Goal: Navigation & Orientation: Find specific page/section

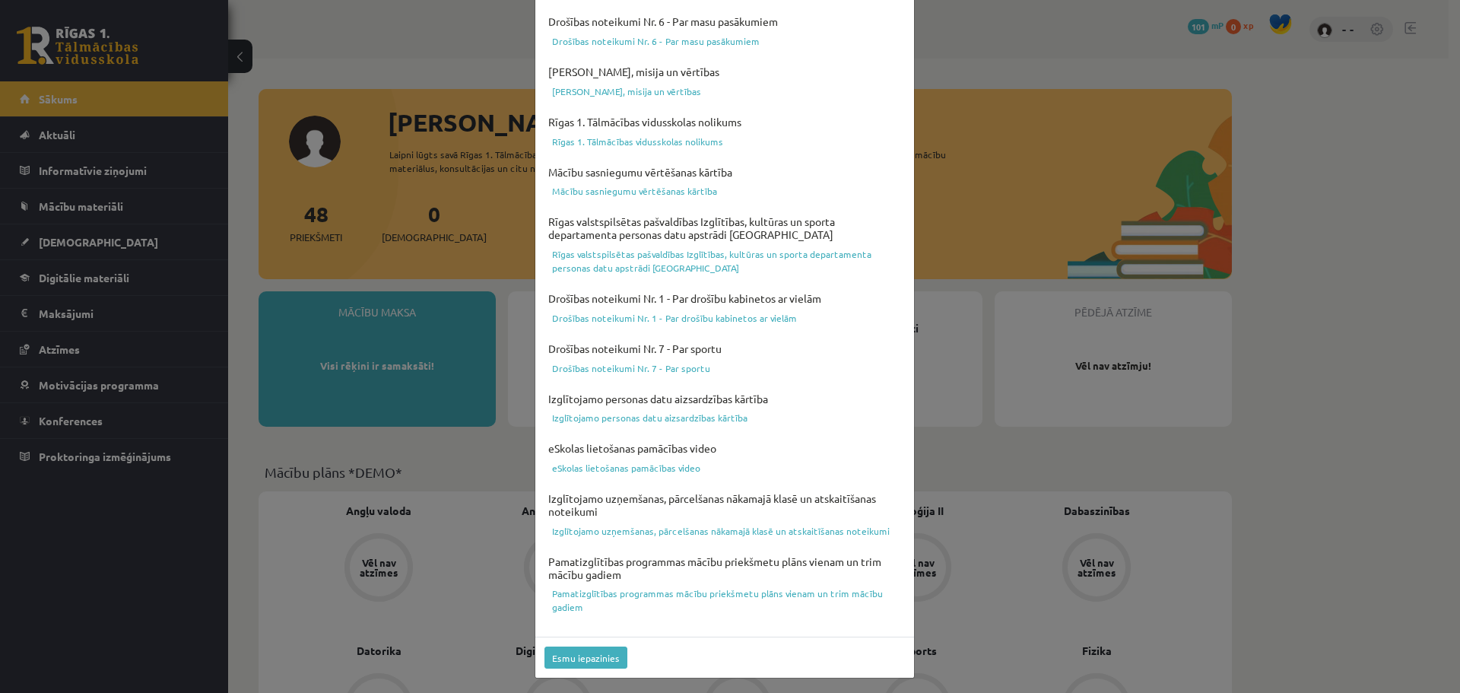
scroll to position [403, 0]
click at [590, 654] on button "Esmu iepazinies" at bounding box center [586, 656] width 83 height 22
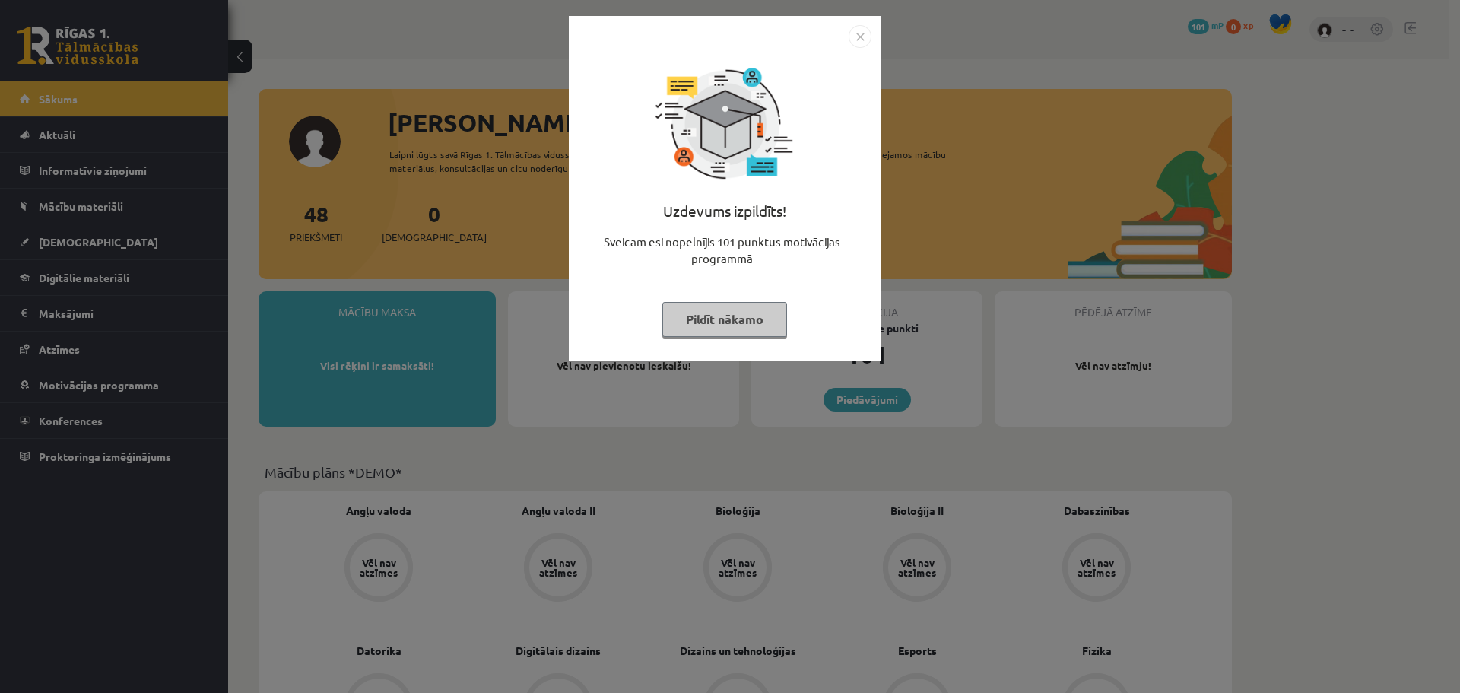
click at [974, 268] on div "Uzdevums izpildīts! Sveicam esi nopelnījis 101 punktus motivācijas programmā Pi…" at bounding box center [730, 346] width 1460 height 693
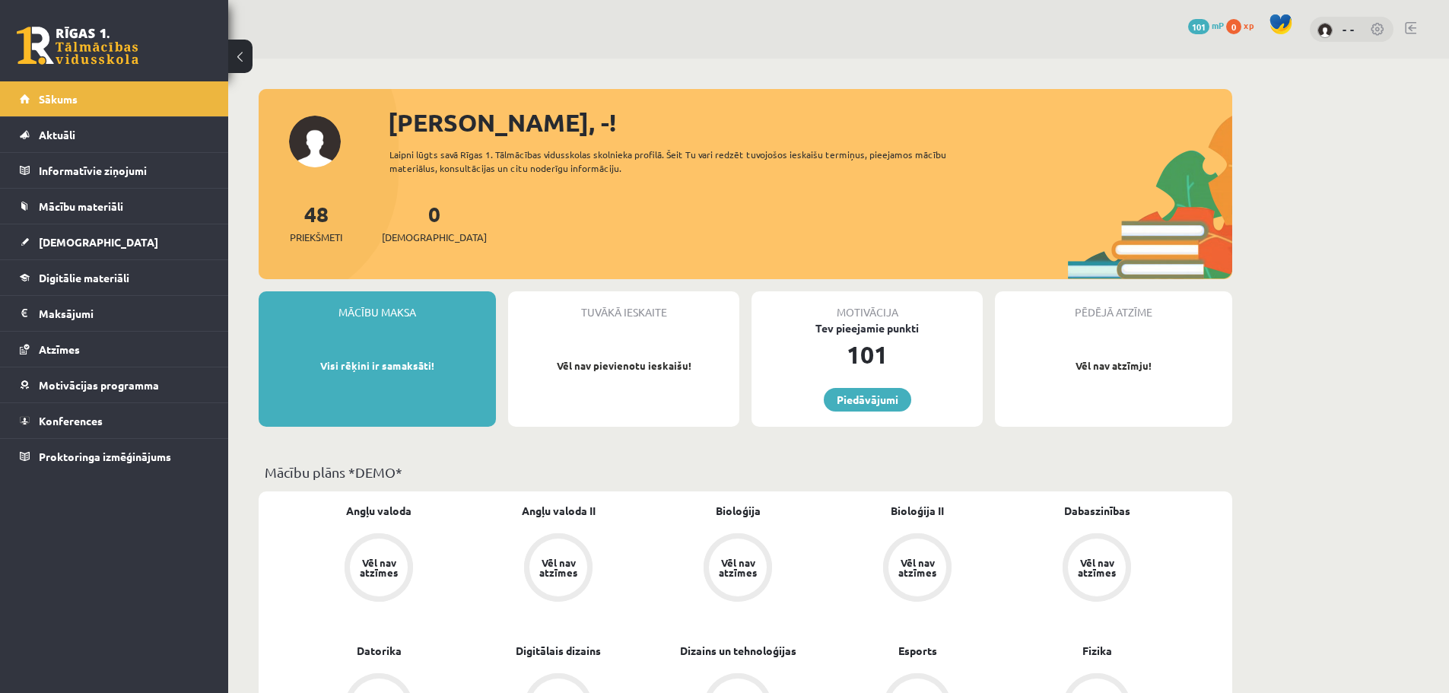
click at [664, 253] on div "48 Priekšmeti 0 Ieskaites" at bounding box center [745, 238] width 973 height 81
click at [841, 390] on link "Piedāvājumi" at bounding box center [867, 400] width 87 height 24
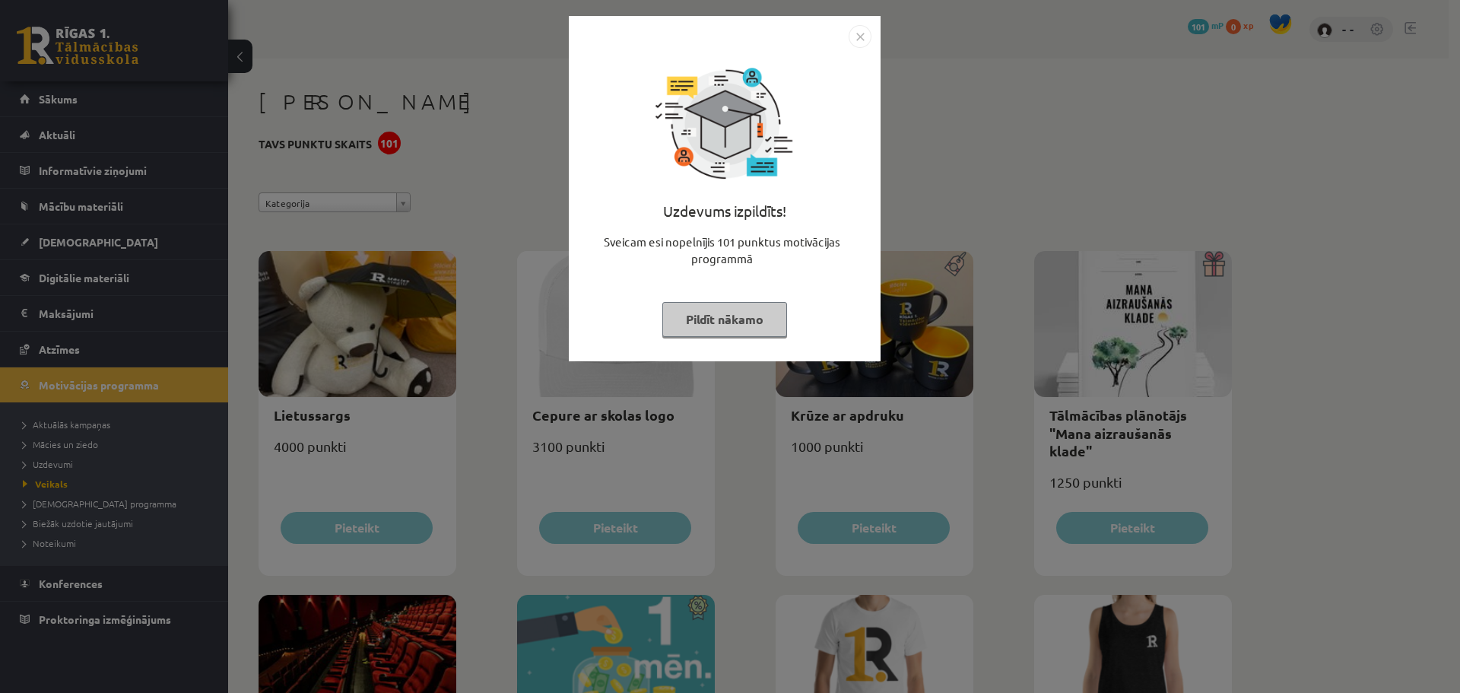
click at [810, 349] on div "Uzdevums izpildīts! Sveicam esi nopelnījis 101 punktus motivācijas programmā Pi…" at bounding box center [725, 200] width 294 height 304
click at [773, 332] on button "Pildīt nākamo" at bounding box center [724, 319] width 125 height 35
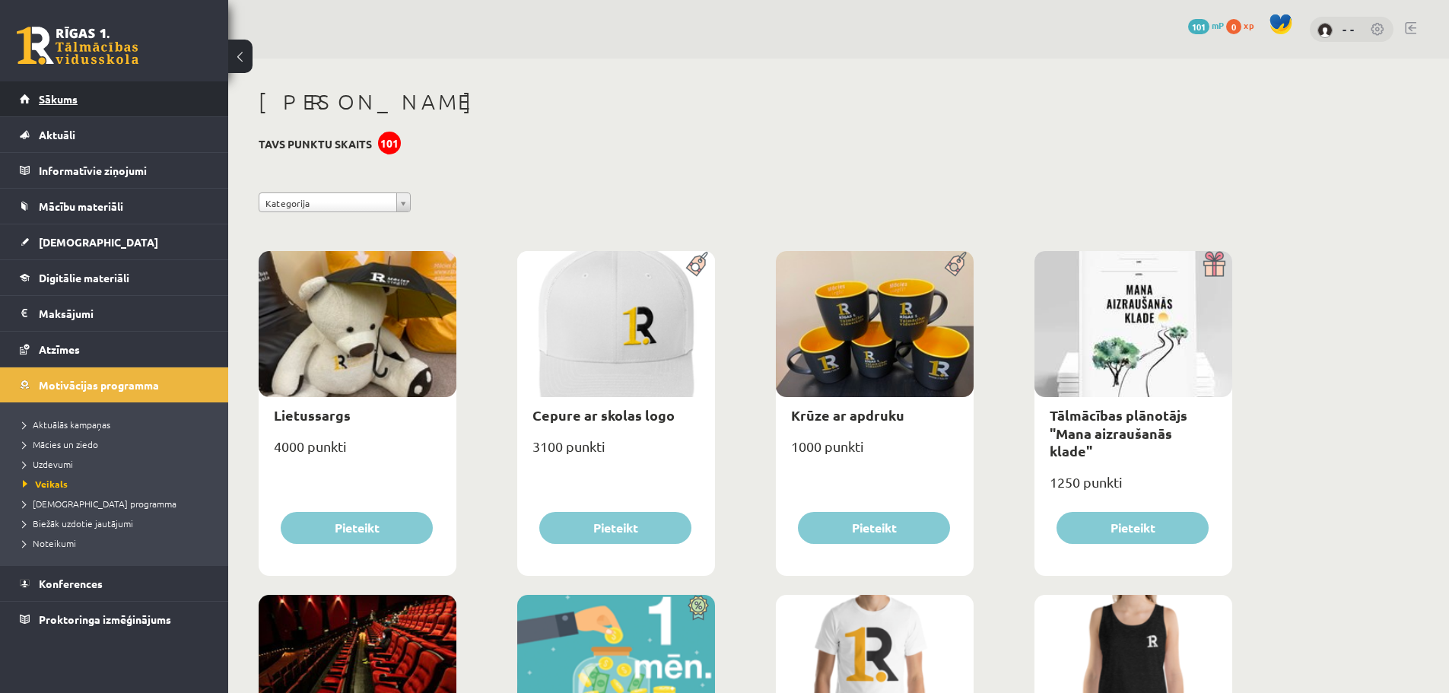
click at [132, 111] on link "Sākums" at bounding box center [114, 98] width 189 height 35
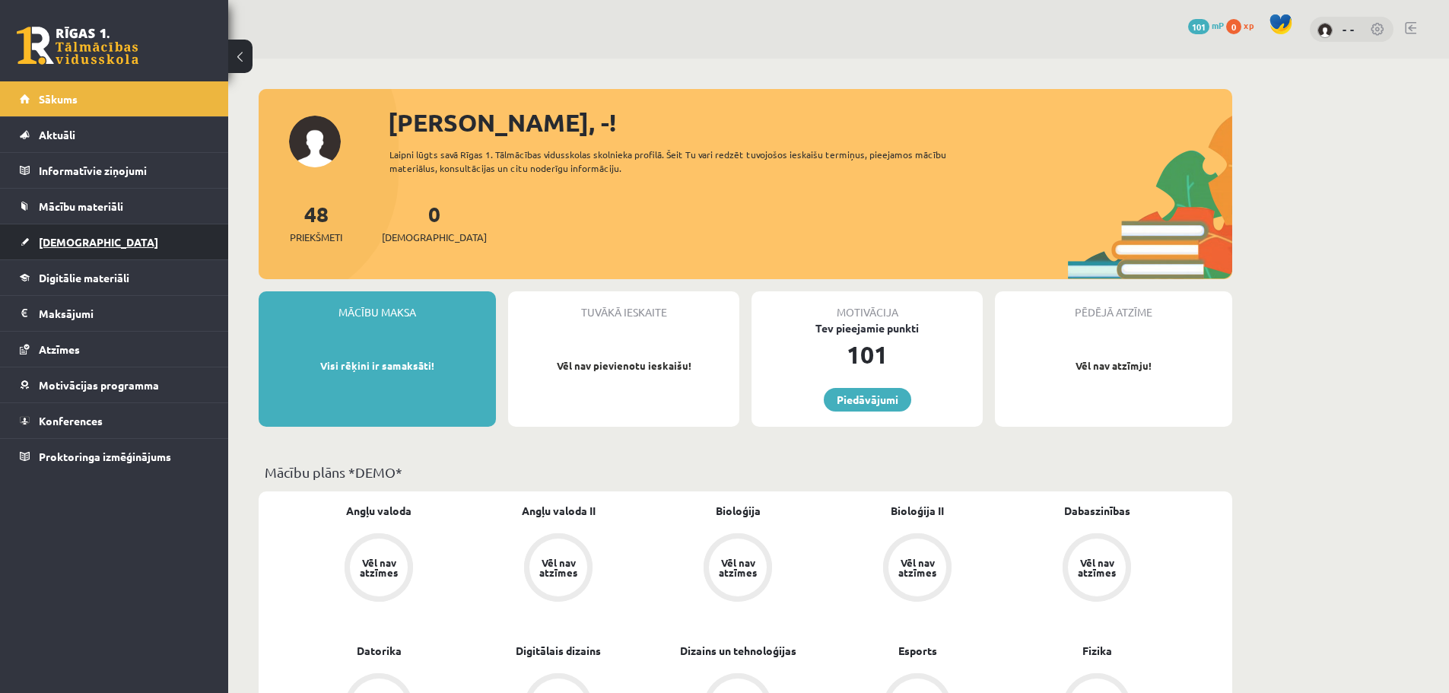
click at [97, 244] on link "[DEMOGRAPHIC_DATA]" at bounding box center [114, 241] width 189 height 35
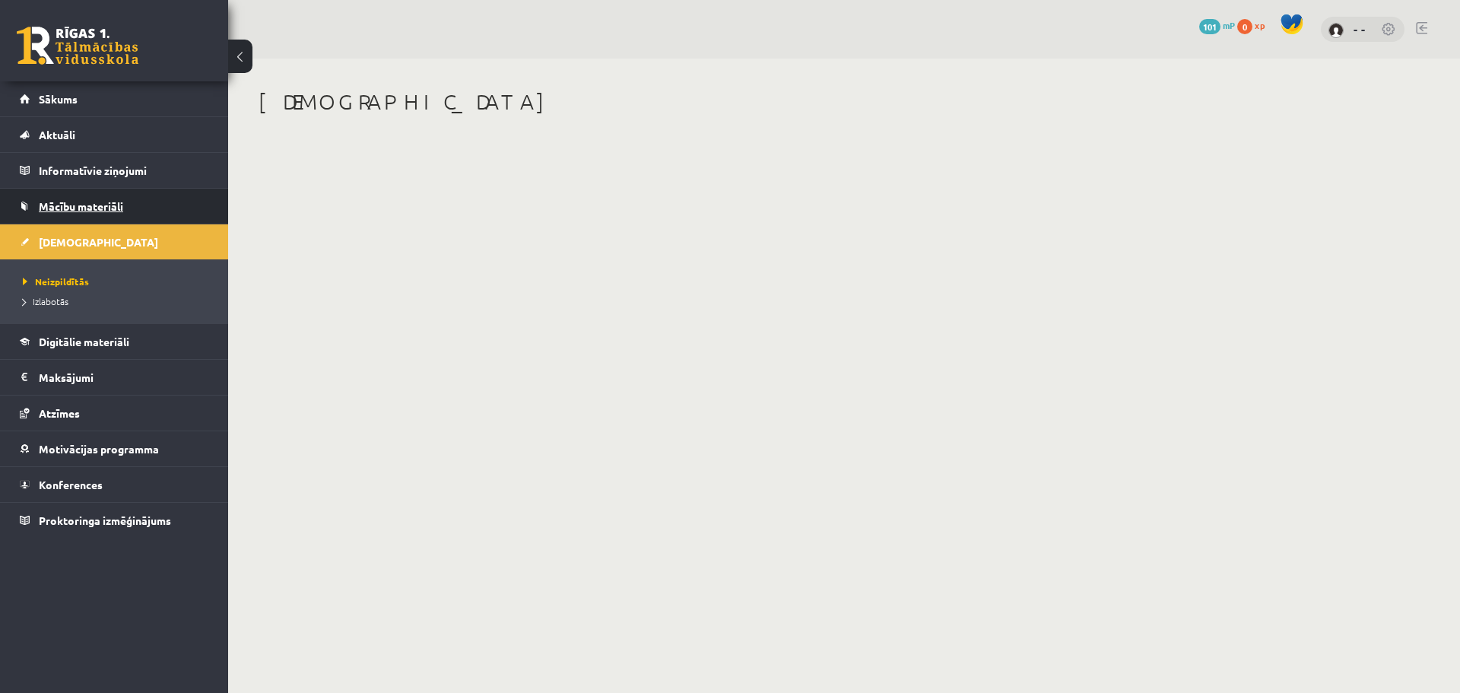
click at [93, 212] on link "Mācību materiāli" at bounding box center [114, 206] width 189 height 35
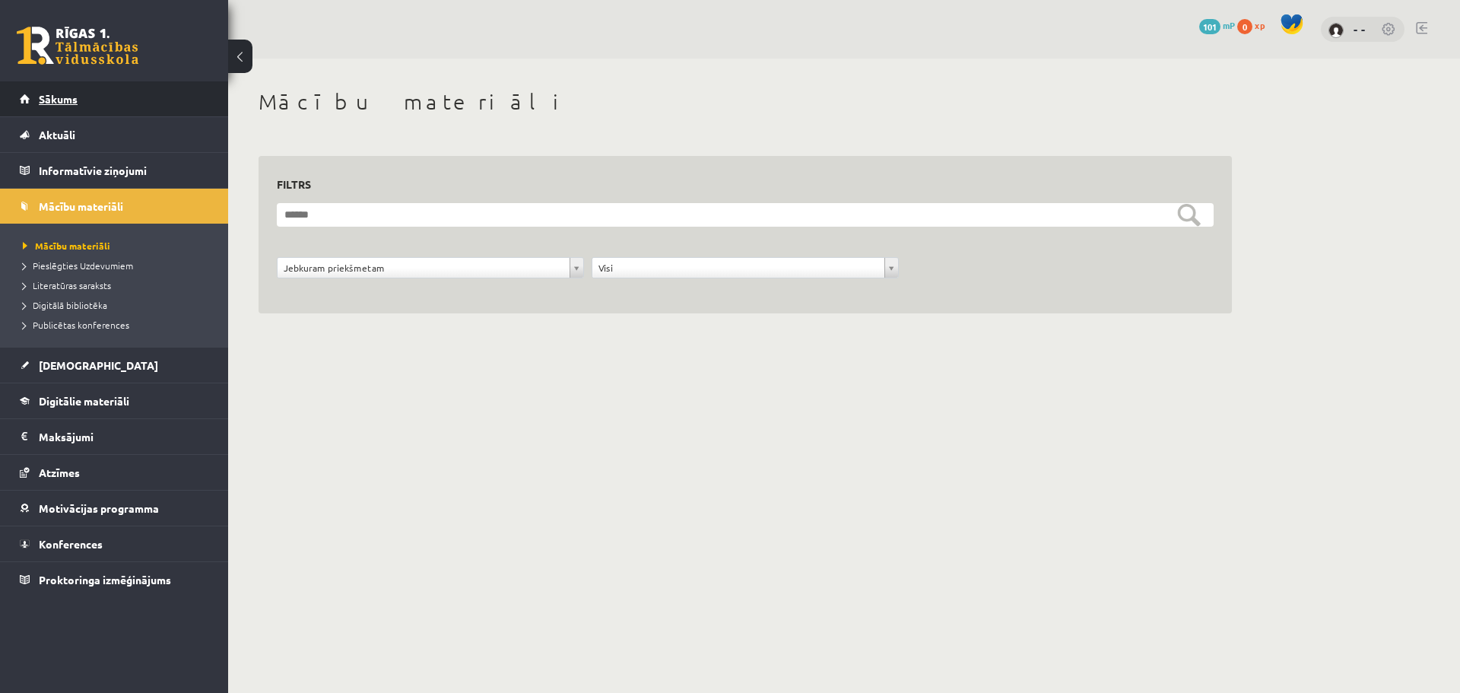
click at [76, 107] on link "Sākums" at bounding box center [114, 98] width 189 height 35
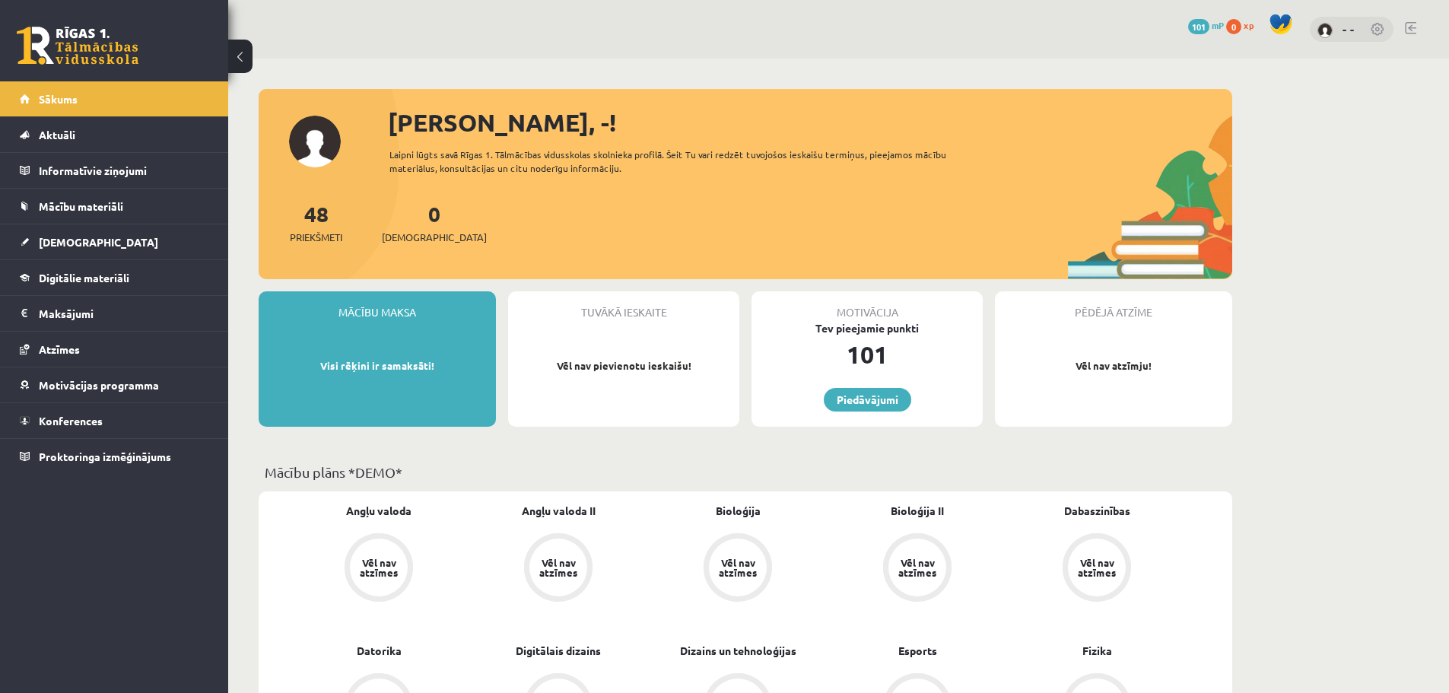
click at [1335, 30] on div "- -" at bounding box center [1352, 30] width 84 height 26
click at [1329, 33] on img at bounding box center [1324, 30] width 15 height 15
drag, startPoint x: 1237, startPoint y: 316, endPoint x: 1167, endPoint y: -13, distance: 335.9
click at [132, 415] on link "Konferences" at bounding box center [114, 420] width 189 height 35
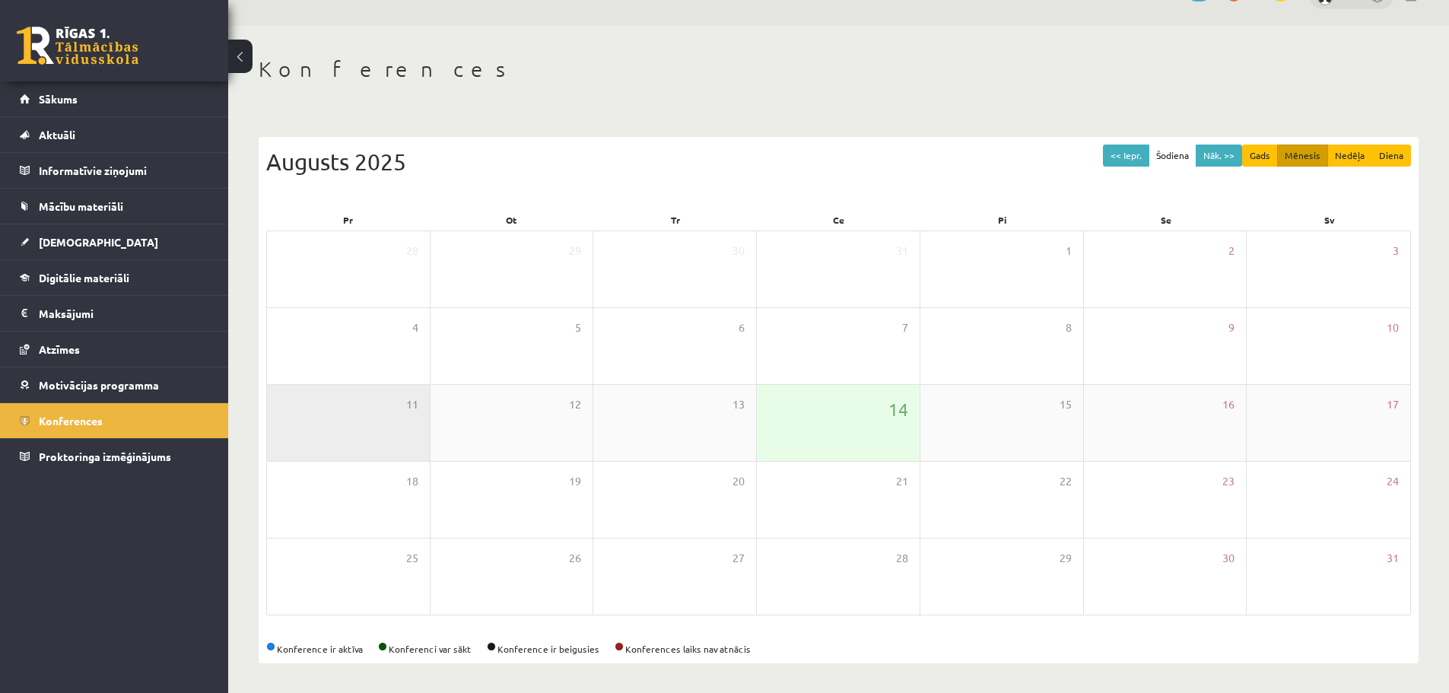
scroll to position [34, 0]
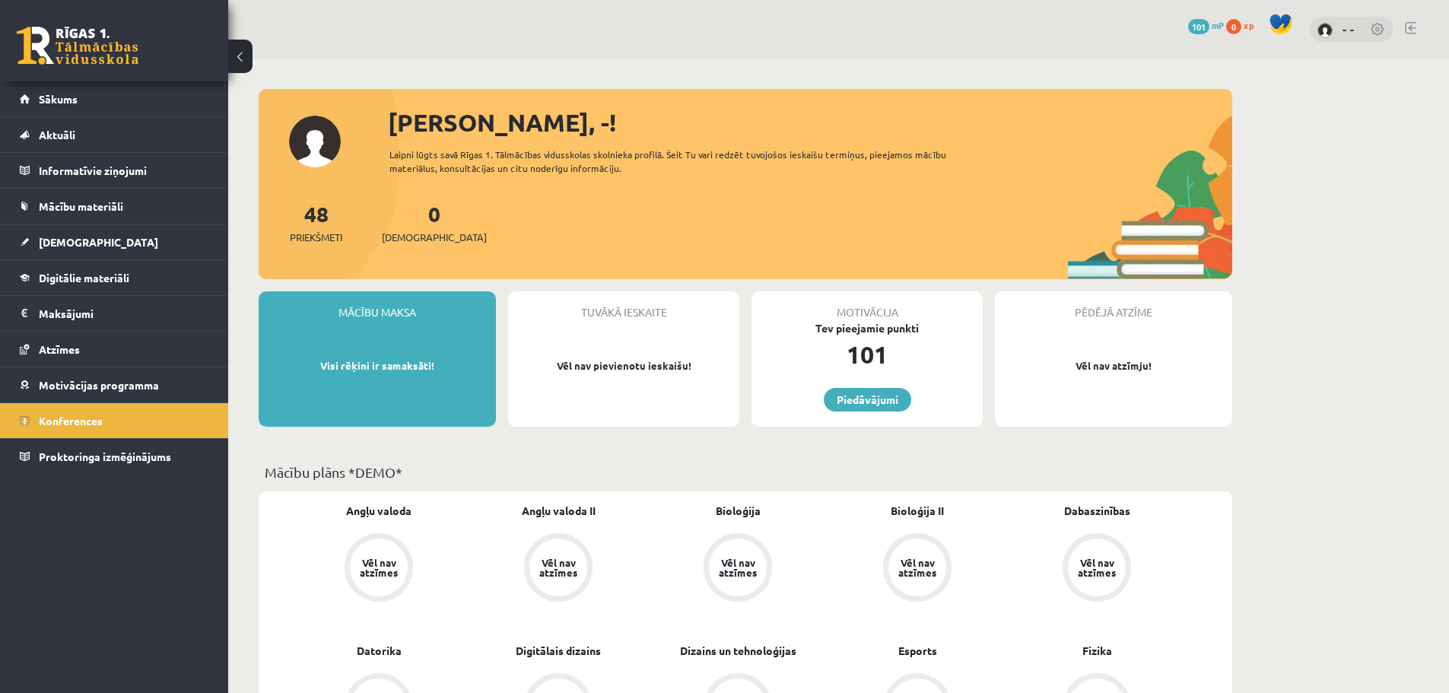
drag, startPoint x: 452, startPoint y: 71, endPoint x: 462, endPoint y: 62, distance: 13.5
drag, startPoint x: 1337, startPoint y: 162, endPoint x: 1361, endPoint y: 59, distance: 106.3
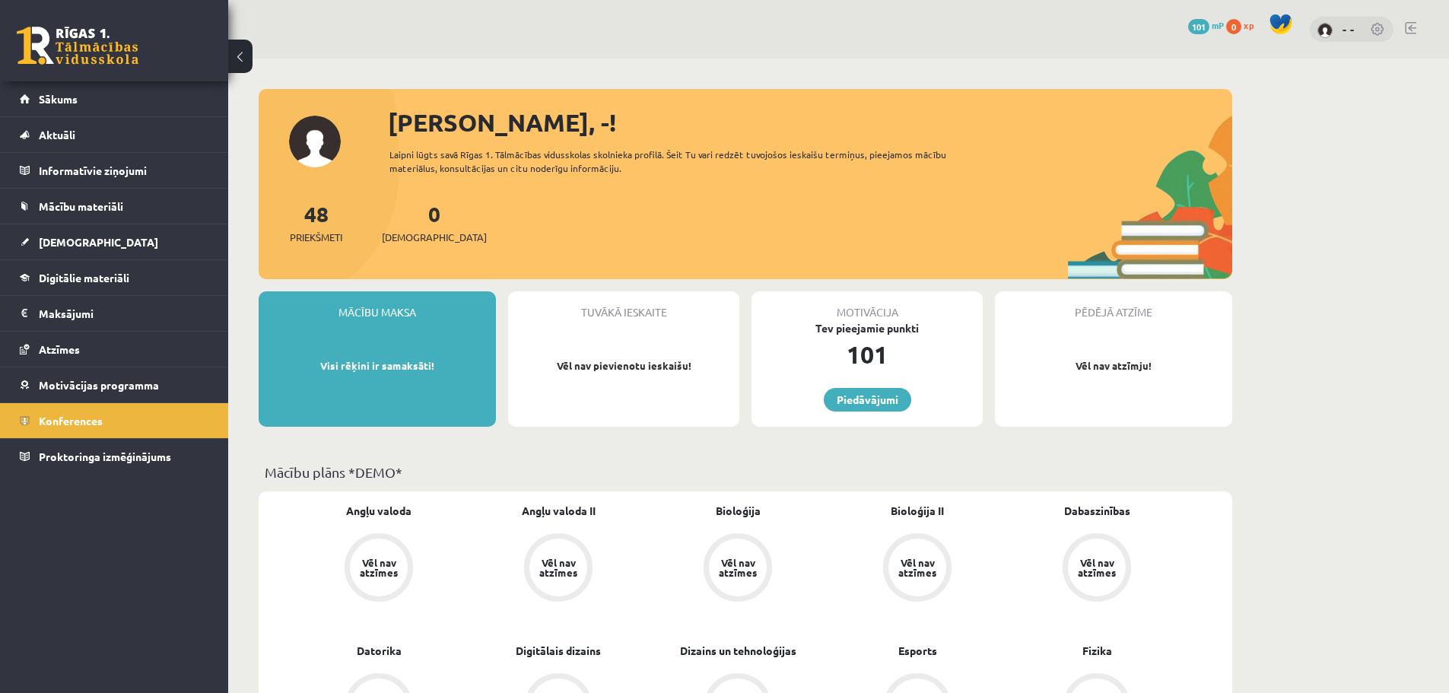
click at [1370, 33] on div "- -" at bounding box center [1352, 30] width 84 height 26
click at [1374, 31] on link at bounding box center [1377, 30] width 15 height 15
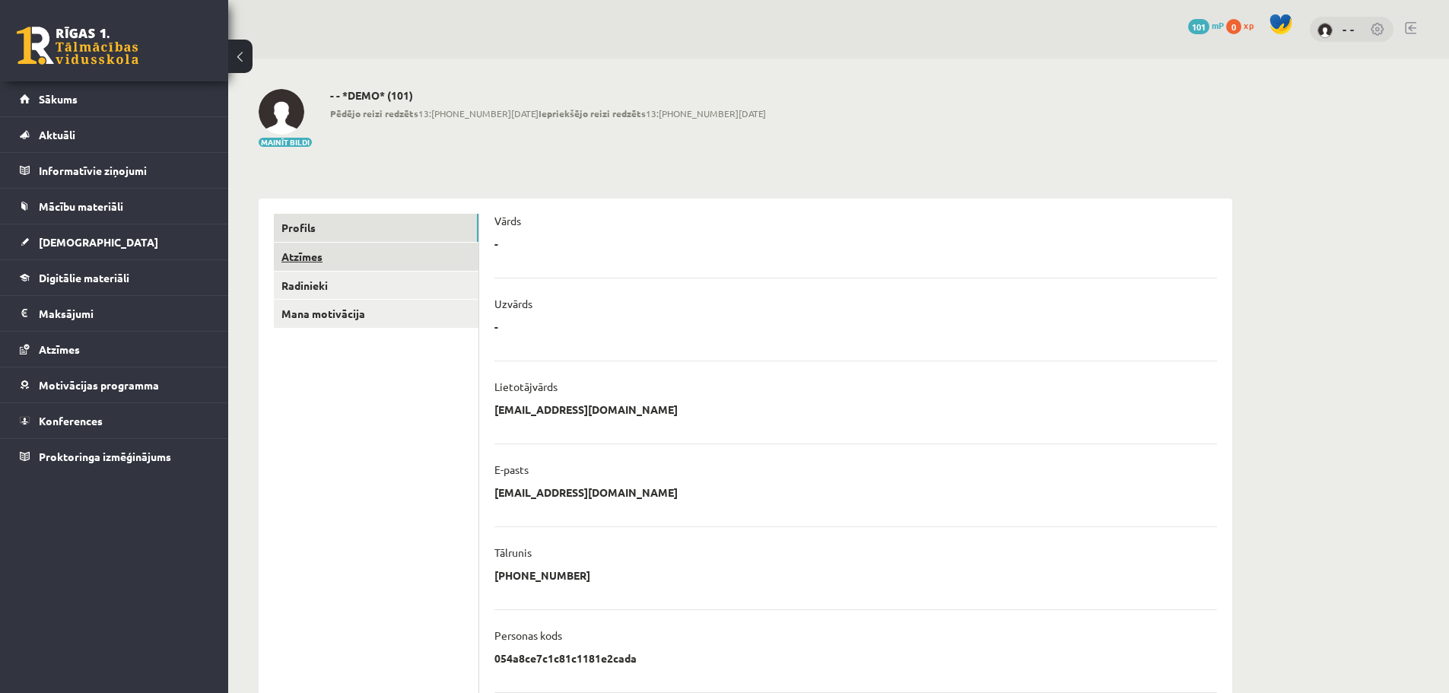
click at [359, 260] on link "Atzīmes" at bounding box center [376, 257] width 205 height 28
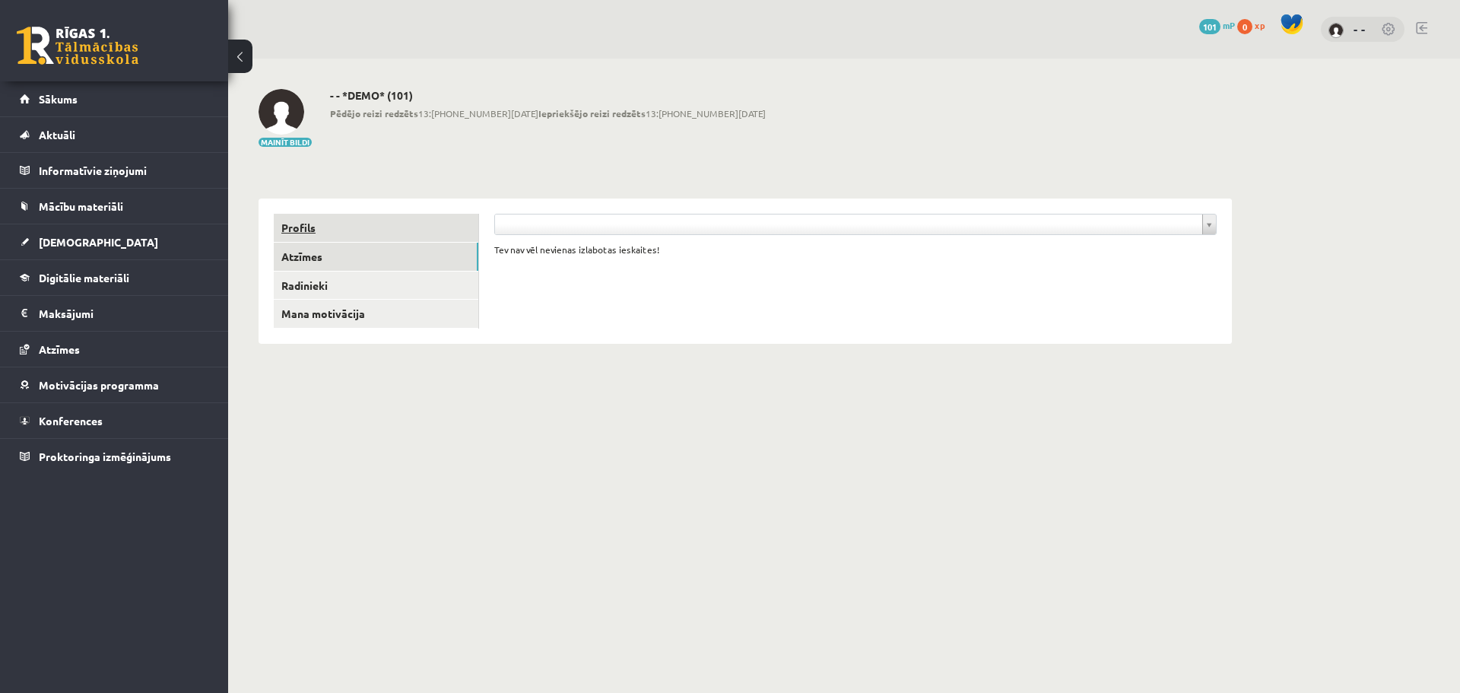
click at [345, 233] on link "Profils" at bounding box center [376, 228] width 205 height 28
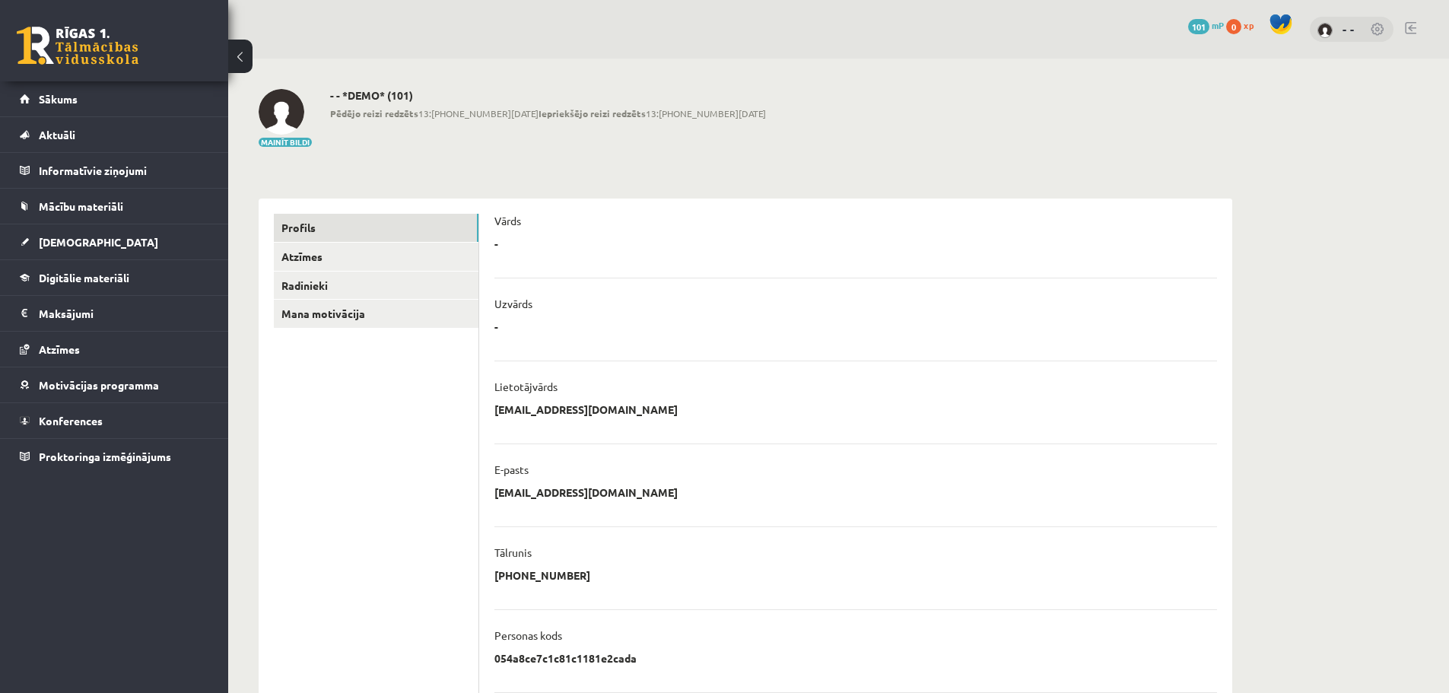
click at [856, 235] on div "Vārds" at bounding box center [855, 225] width 723 height 23
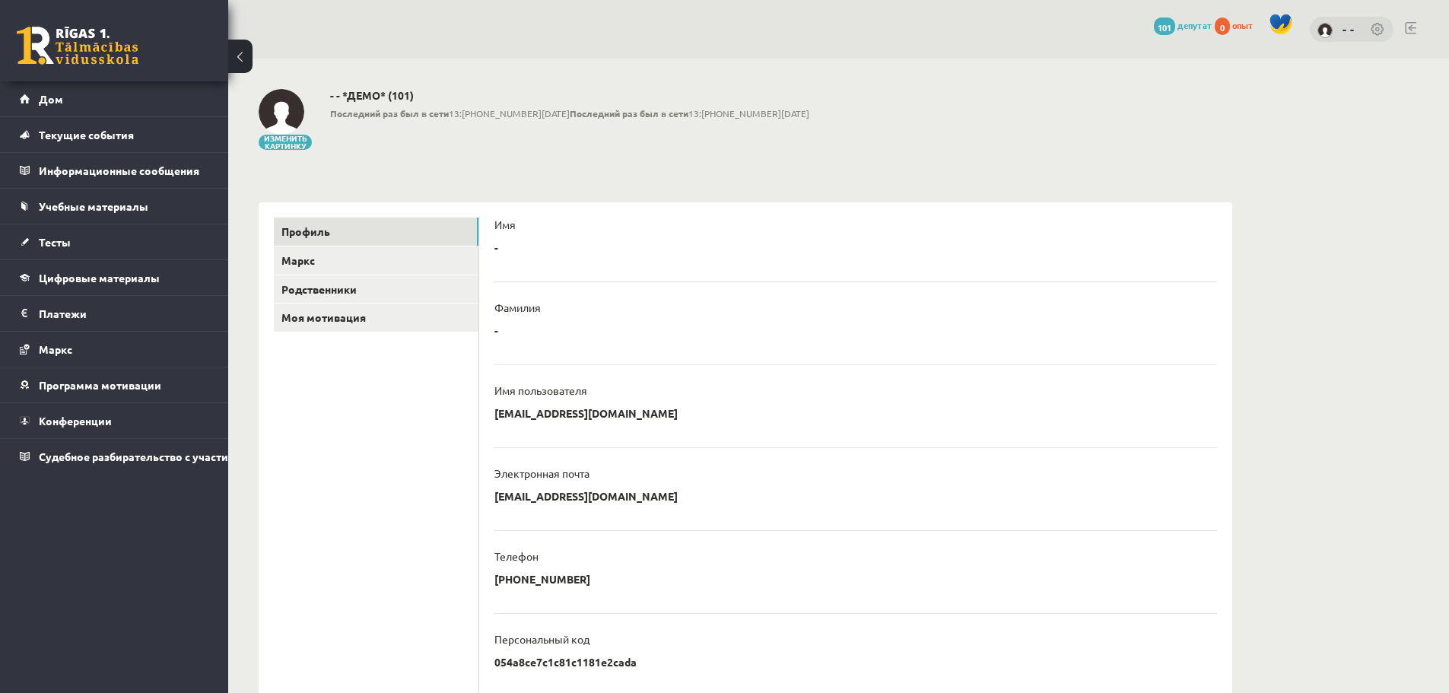
click at [1066, 173] on div "**********" at bounding box center [745, 490] width 1034 height 862
click at [148, 100] on link "Дом" at bounding box center [114, 98] width 189 height 35
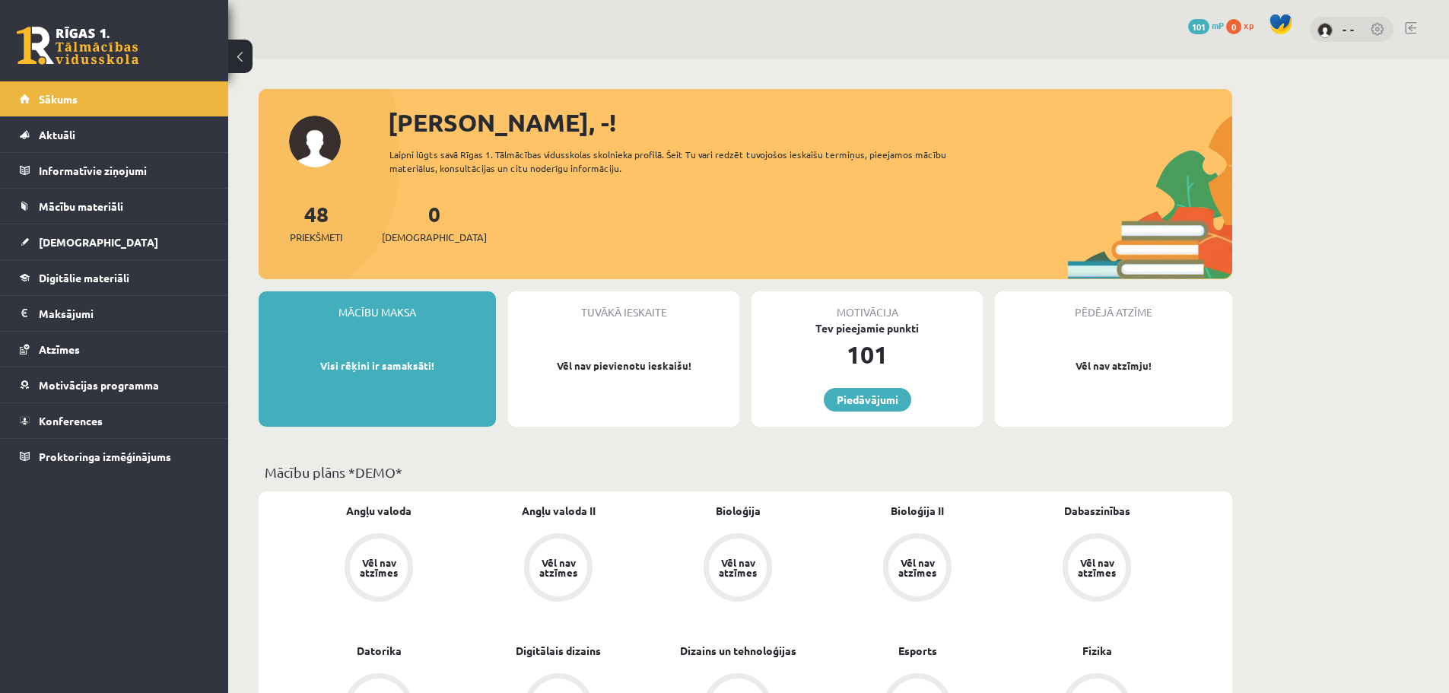
click at [1282, 21] on span at bounding box center [1280, 24] width 23 height 23
click at [137, 62] on link at bounding box center [78, 46] width 122 height 38
click at [109, 49] on link at bounding box center [78, 46] width 122 height 38
